Goal: Transaction & Acquisition: Purchase product/service

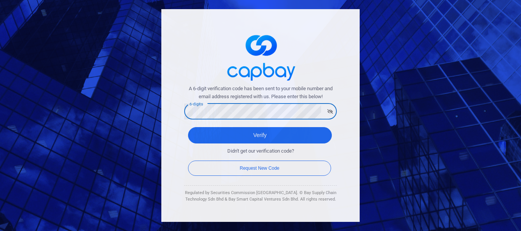
click button "Verify" at bounding box center [260, 135] width 144 height 16
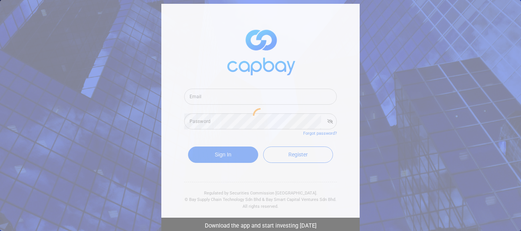
type input "kurt.let2@gmail.com"
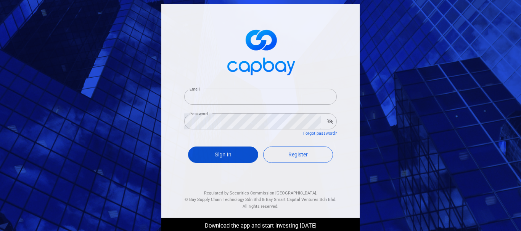
type input "[PERSON_NAME][EMAIL_ADDRESS][DOMAIN_NAME]"
click at [230, 155] on button "Sign In" at bounding box center [223, 155] width 70 height 16
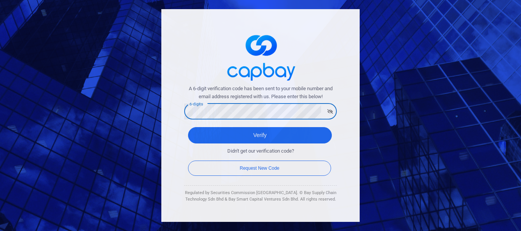
click at [188, 127] on button "Verify" at bounding box center [260, 135] width 144 height 16
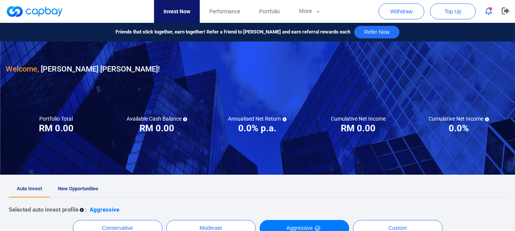
checkbox input "true"
click at [455, 11] on span "Top Up" at bounding box center [452, 12] width 17 height 8
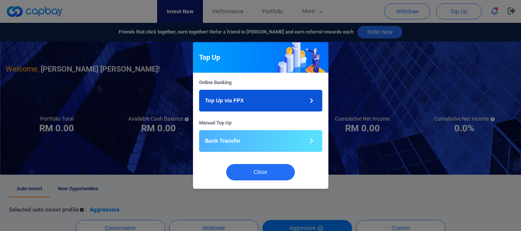
click at [297, 98] on button "Top Up via FPX" at bounding box center [260, 101] width 123 height 22
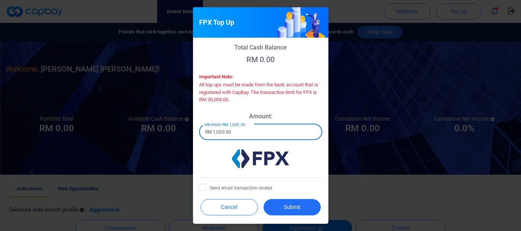
click at [253, 136] on input "RM 1,000.00" at bounding box center [260, 132] width 123 height 16
type input "RM 1,000.00"
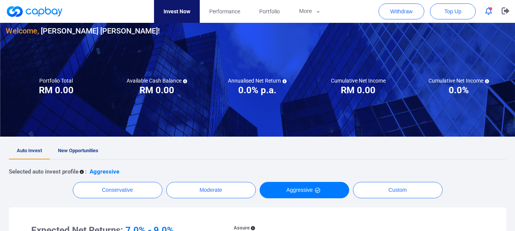
scroll to position [107, 0]
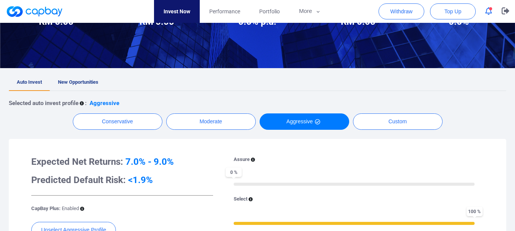
click at [491, 13] on icon "button" at bounding box center [488, 11] width 7 height 8
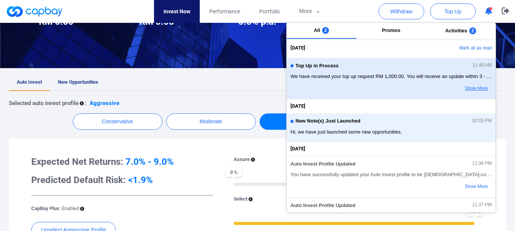
click at [473, 88] on button "Show More" at bounding box center [462, 88] width 60 height 13
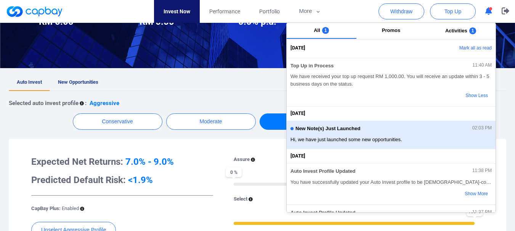
click at [350, 129] on span "New Note(s) Just Launched" at bounding box center [327, 129] width 65 height 6
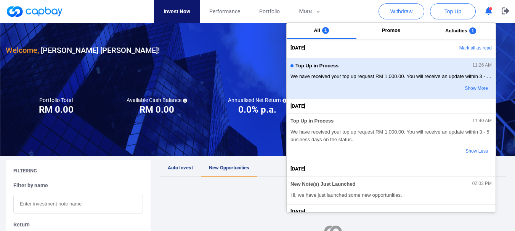
click at [400, 73] on span "We have received your top up request RM 1,000.00. You will receive an update wi…" at bounding box center [390, 77] width 201 height 8
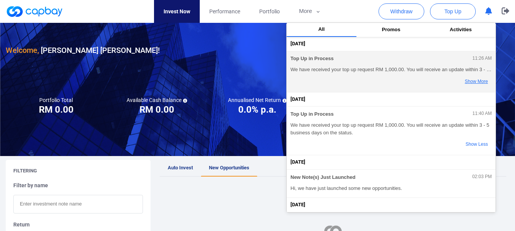
click at [472, 78] on button "Show More" at bounding box center [462, 81] width 60 height 13
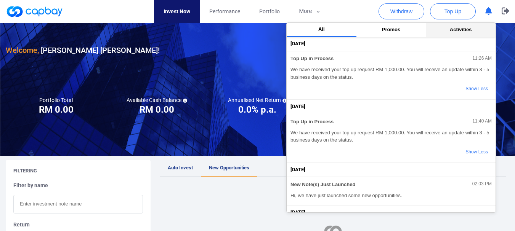
click at [459, 32] on span "Activities" at bounding box center [461, 30] width 22 height 6
click at [319, 30] on span "All" at bounding box center [321, 30] width 6 height 6
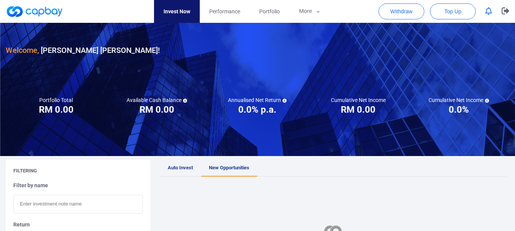
click at [355, 11] on nav "Invest Now Performance Portfolio More Transaction My Statements My Profile FAQs…" at bounding box center [242, 11] width 504 height 23
